Goal: Find specific page/section: Find specific page/section

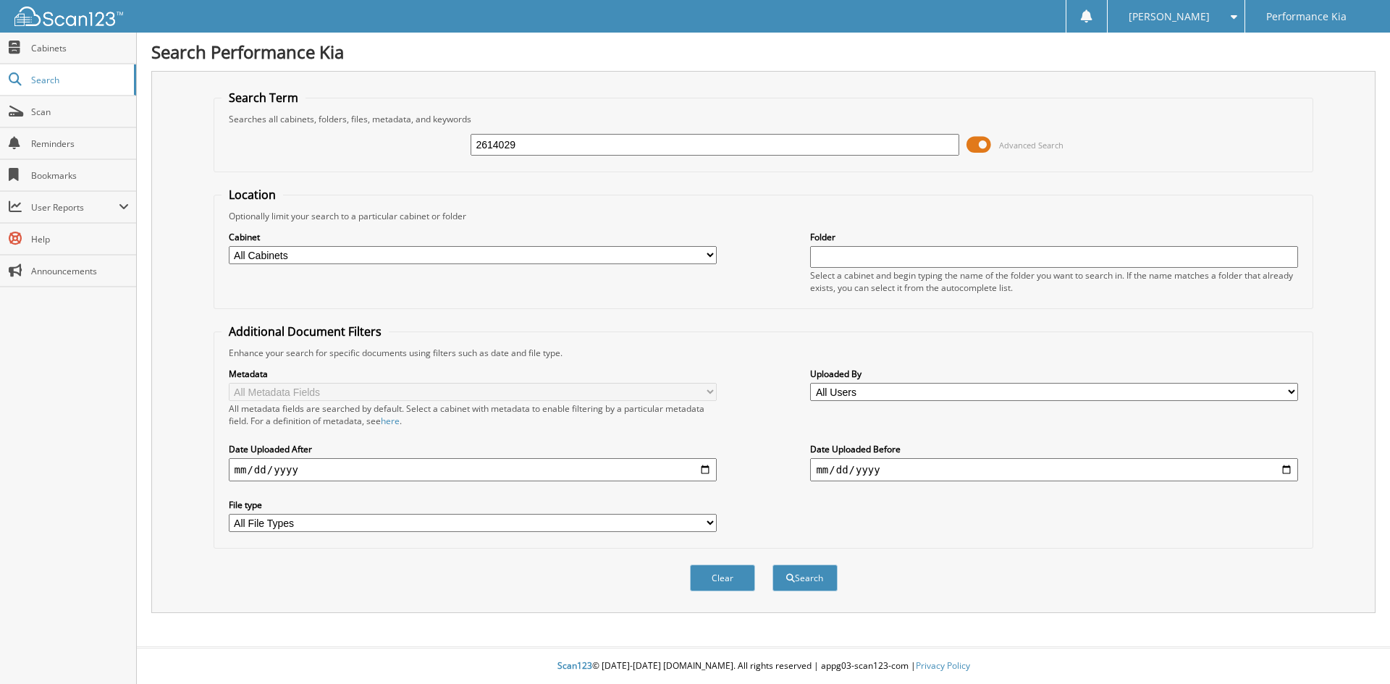
type input "2614029"
click at [772, 565] on button "Search" at bounding box center [804, 578] width 65 height 27
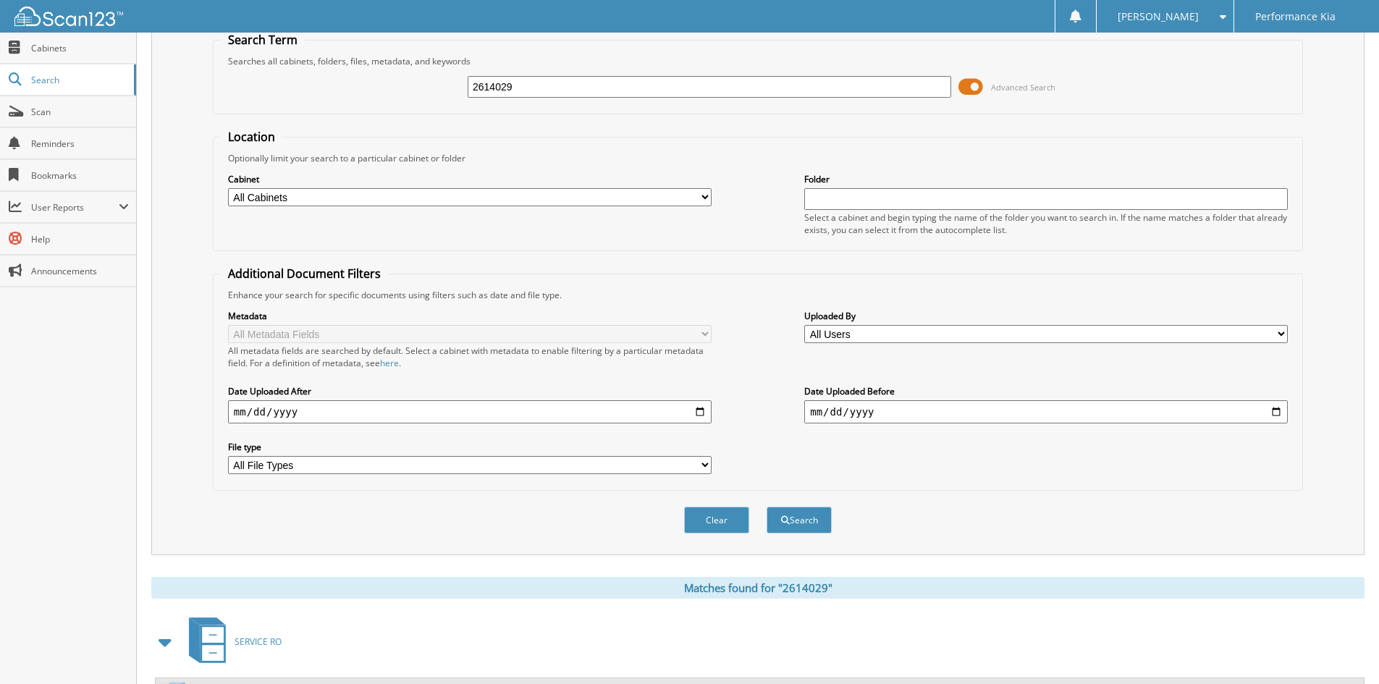
scroll to position [182, 0]
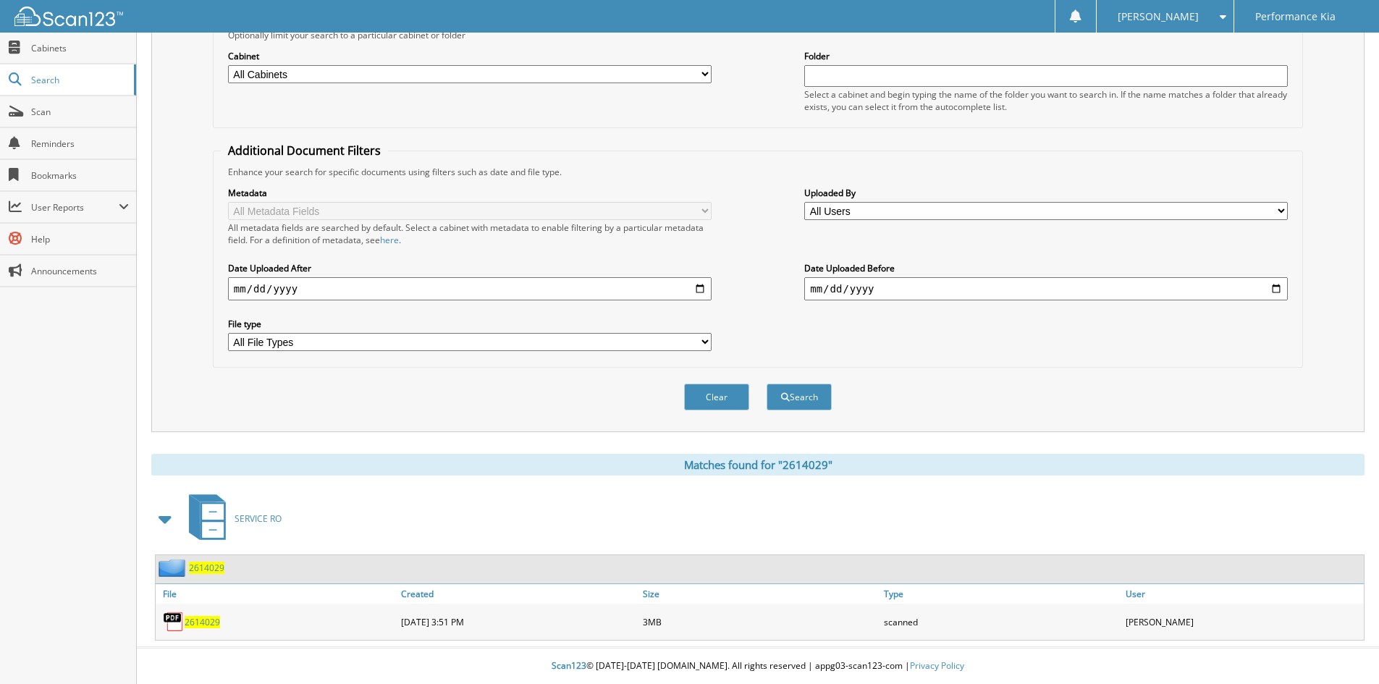
click at [193, 623] on span "2614029" at bounding box center [202, 622] width 35 height 12
